Goal: Task Accomplishment & Management: Manage account settings

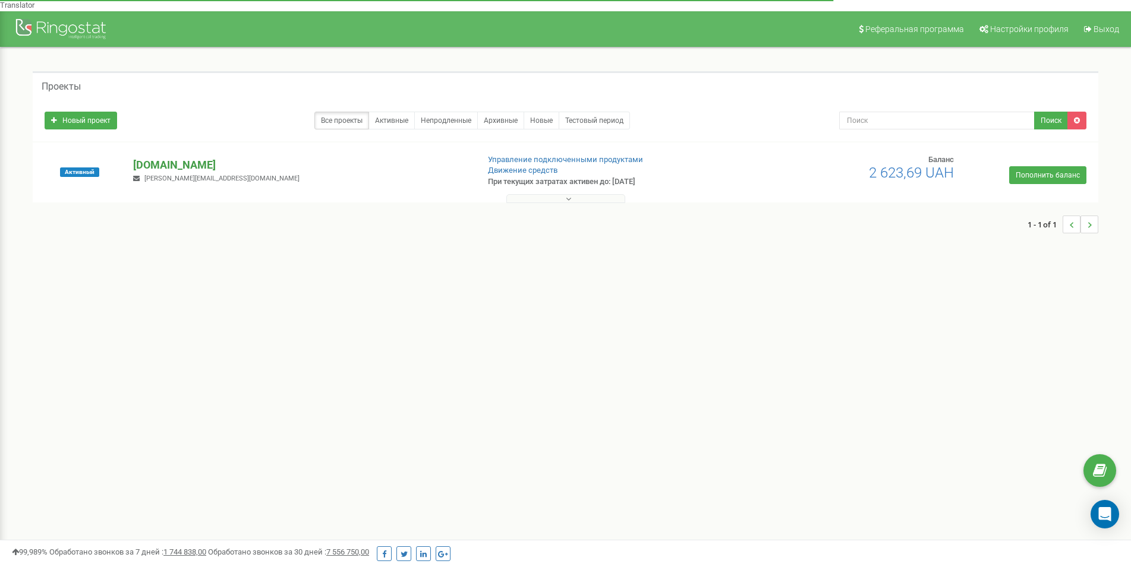
click at [209, 157] on p "[DOMAIN_NAME]" at bounding box center [300, 164] width 335 height 15
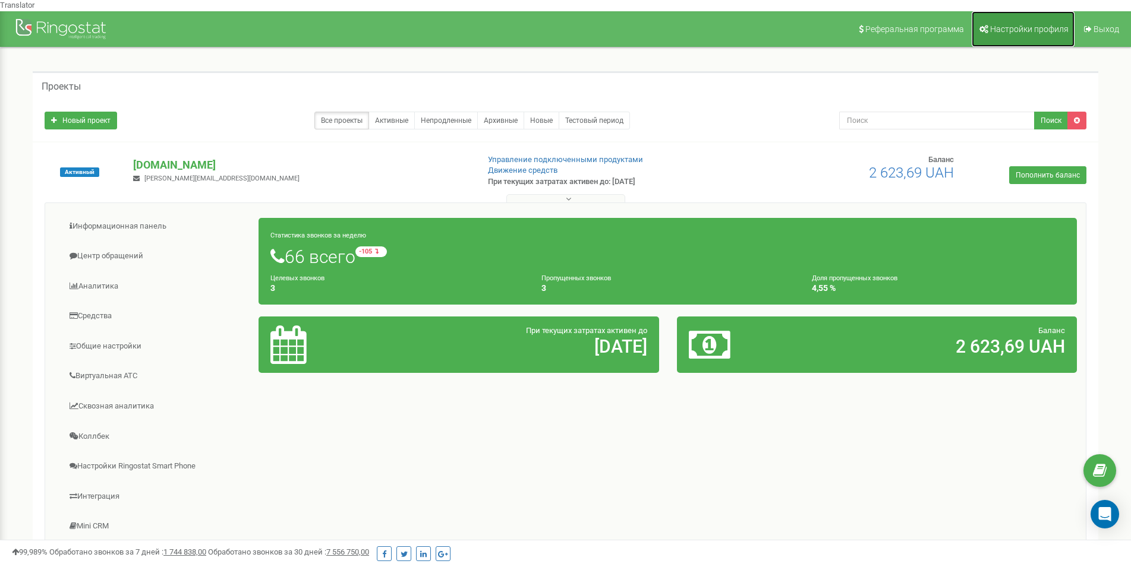
click at [1008, 24] on span "Настройки профиля" at bounding box center [1029, 29] width 78 height 10
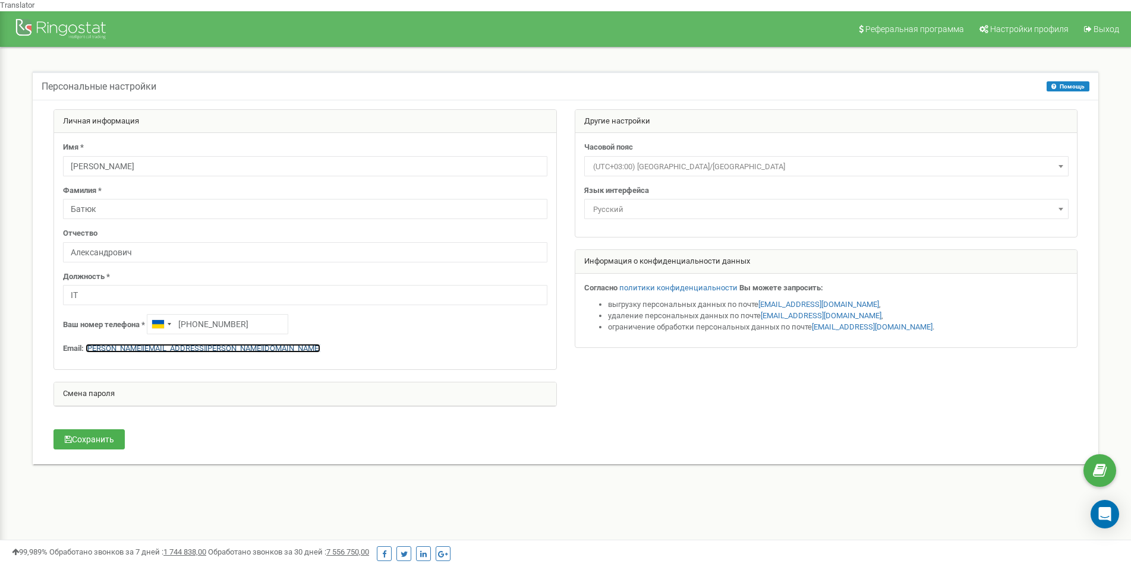
click at [174, 344] on link "[PERSON_NAME][EMAIL_ADDRESS][PERSON_NAME][DOMAIN_NAME]" at bounding box center [203, 348] width 235 height 9
drag, startPoint x: 261, startPoint y: 314, endPoint x: 194, endPoint y: 316, distance: 67.7
click at [194, 316] on input "[PHONE_NUMBER]" at bounding box center [217, 324] width 141 height 20
type input "[PHONE_NUMBER]"
click at [127, 157] on input "[PERSON_NAME]" at bounding box center [305, 166] width 484 height 20
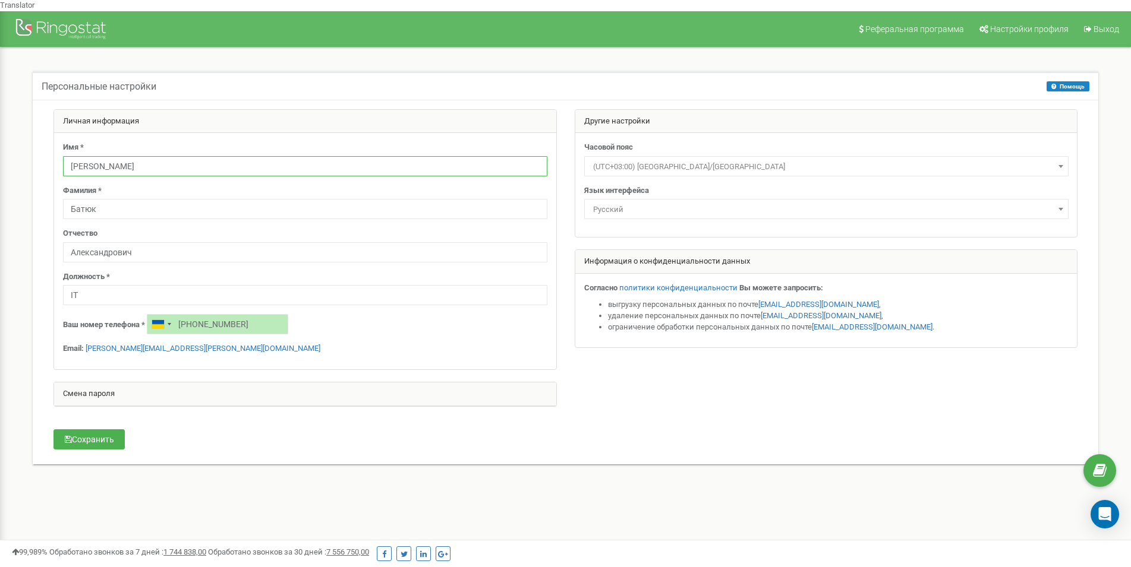
click at [127, 157] on input "[PERSON_NAME]" at bounding box center [305, 166] width 484 height 20
click at [121, 142] on div "Имя * Дмитрий" at bounding box center [305, 159] width 484 height 34
drag, startPoint x: 115, startPoint y: 157, endPoint x: 27, endPoint y: 172, distance: 89.2
click at [63, 172] on input "Дмитрий" at bounding box center [305, 166] width 484 height 20
type input "С"
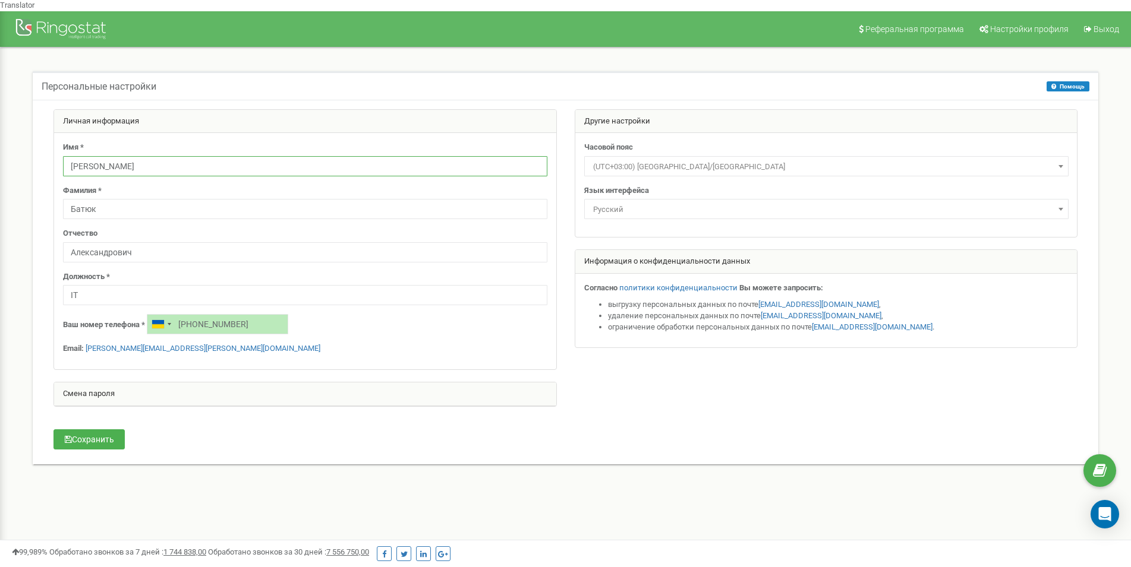
type input "Сергій"
drag, startPoint x: 113, startPoint y: 197, endPoint x: 40, endPoint y: 187, distance: 73.8
click at [63, 199] on input "Батюк" at bounding box center [305, 209] width 484 height 20
type input "Казімко"
drag, startPoint x: 149, startPoint y: 244, endPoint x: 44, endPoint y: 248, distance: 105.3
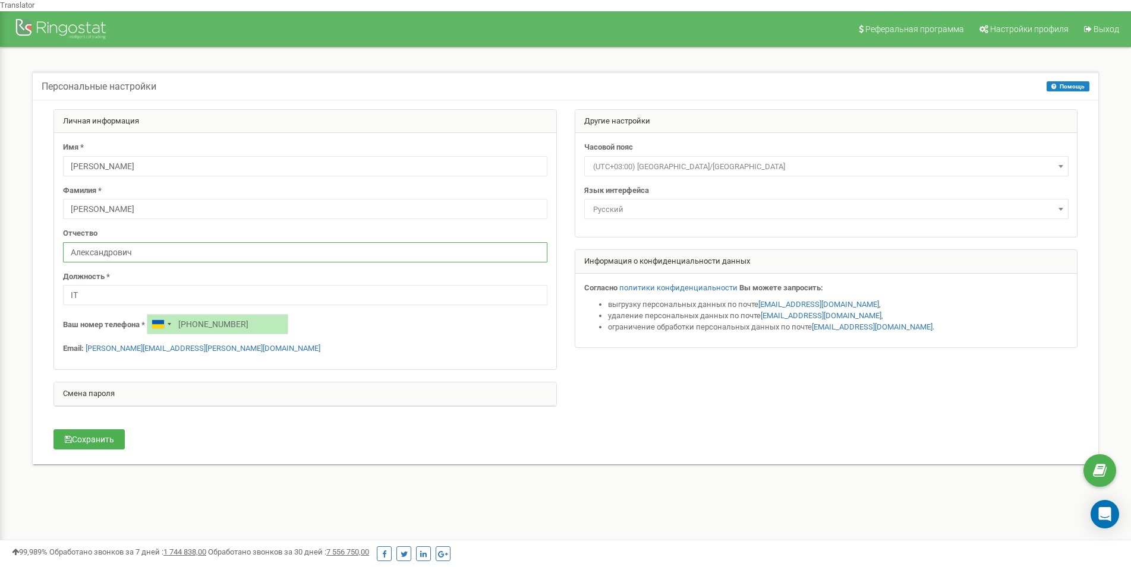
click at [63, 248] on input "Александрович" at bounding box center [305, 252] width 484 height 20
click at [87, 430] on button "Сохранить" at bounding box center [88, 440] width 71 height 20
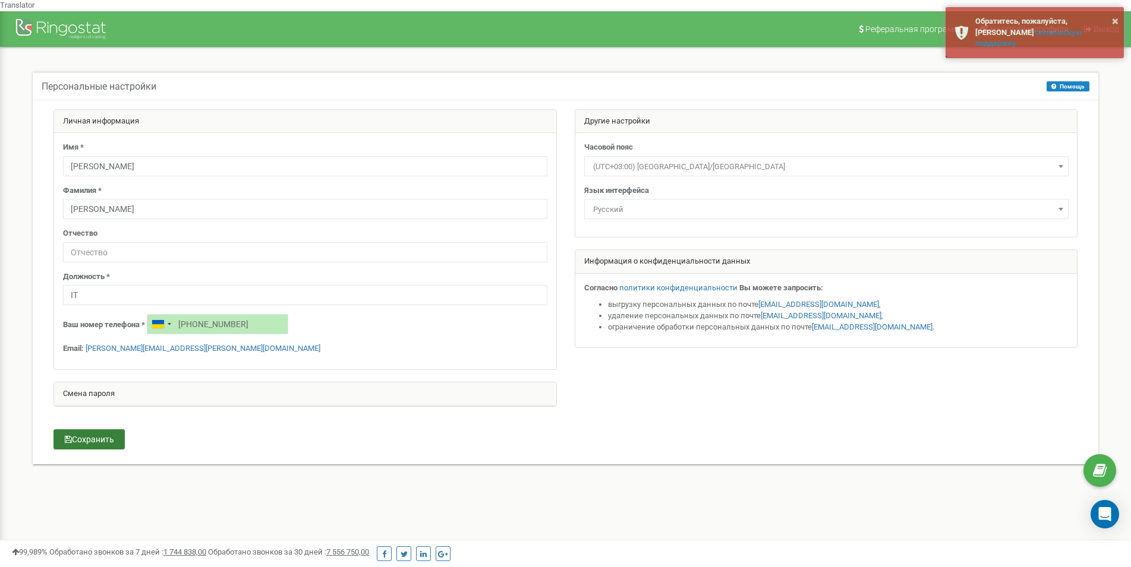
click at [587, 464] on div "Персональные настройки Помощь Помощь На данной странице вы можете править персо…" at bounding box center [565, 275] width 1083 height 409
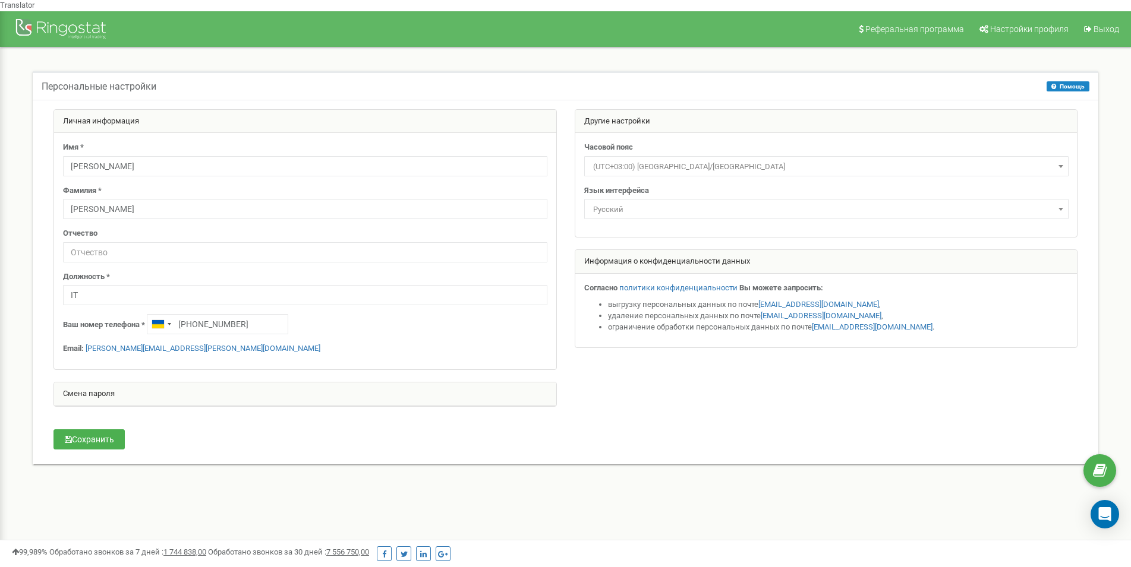
click at [903, 494] on div "Реферальная программа Настройки профиля Выход Персональные настройки Помощь Пом…" at bounding box center [565, 367] width 1131 height 713
